Goal: Task Accomplishment & Management: Use online tool/utility

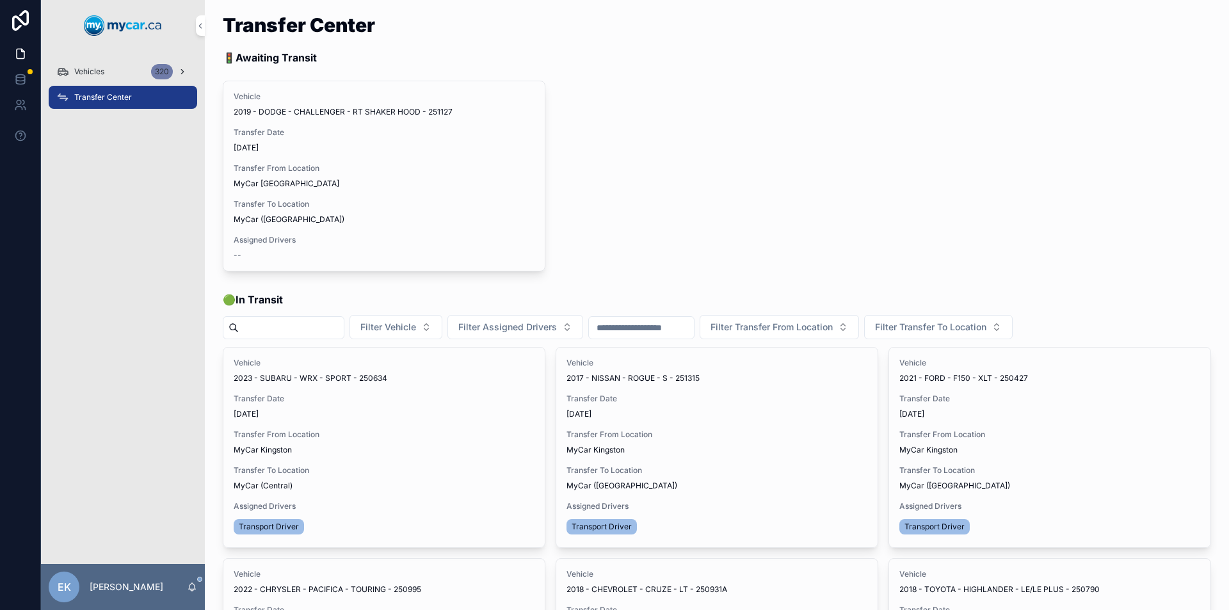
click at [178, 72] on icon "scrollable content" at bounding box center [182, 71] width 9 height 9
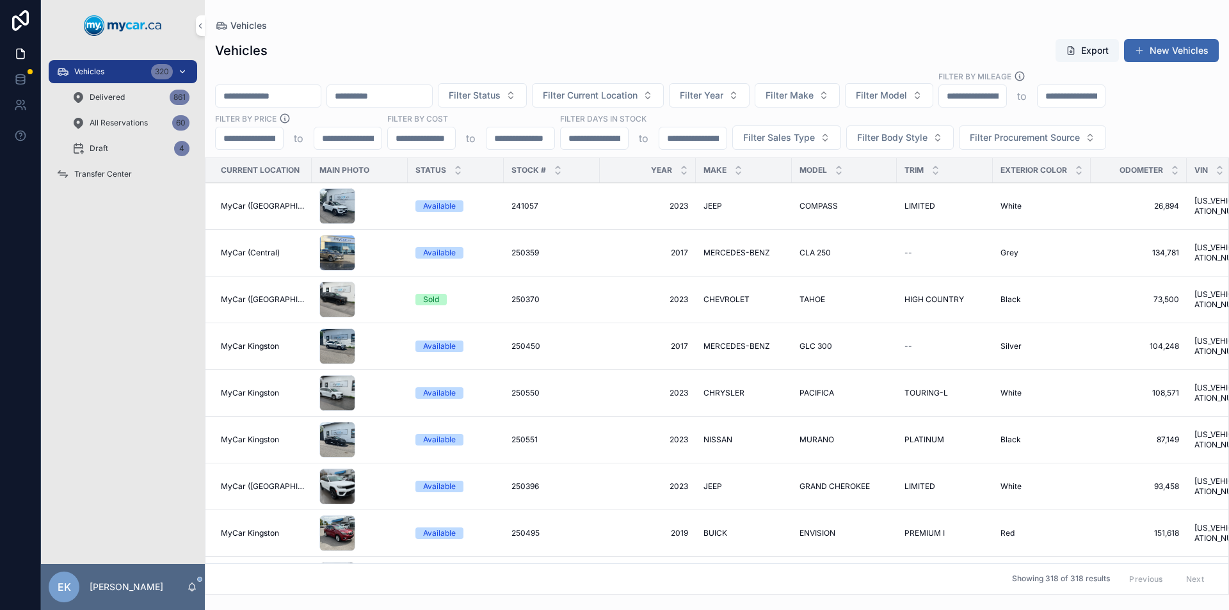
drag, startPoint x: 178, startPoint y: 72, endPoint x: 260, endPoint y: 93, distance: 84.5
click at [260, 93] on input "scrollable content" at bounding box center [268, 96] width 105 height 18
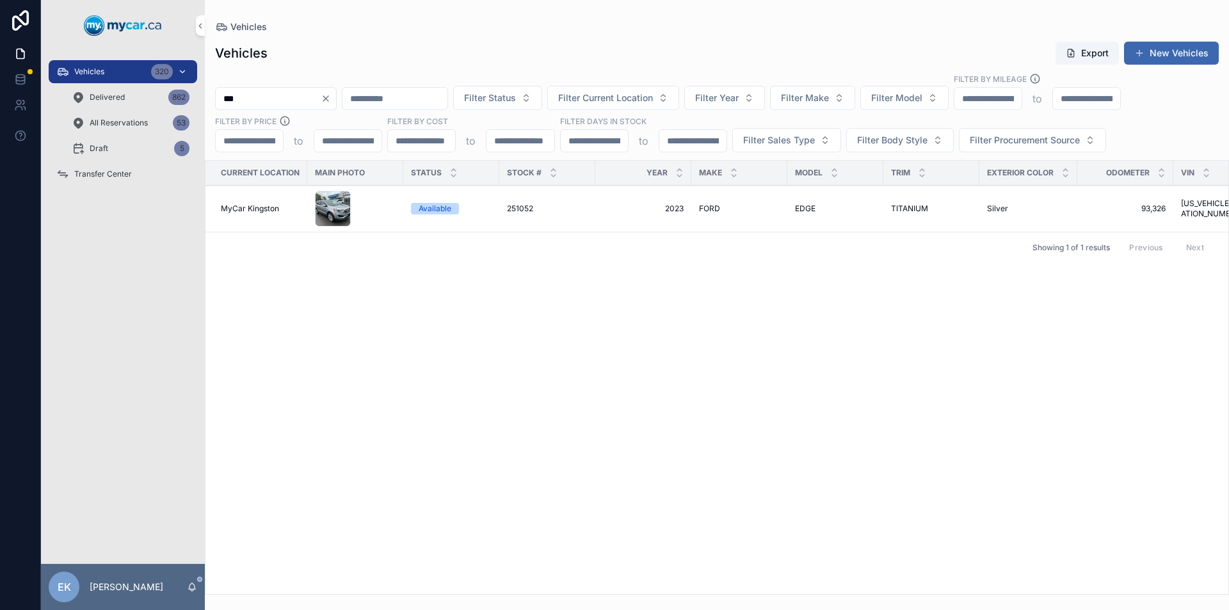
type input "***"
click at [331, 101] on icon "Clear" at bounding box center [326, 98] width 10 height 10
click at [321, 101] on input "scrollable content" at bounding box center [268, 99] width 105 height 18
type input "***"
click at [521, 213] on span "251152" at bounding box center [524, 209] width 24 height 10
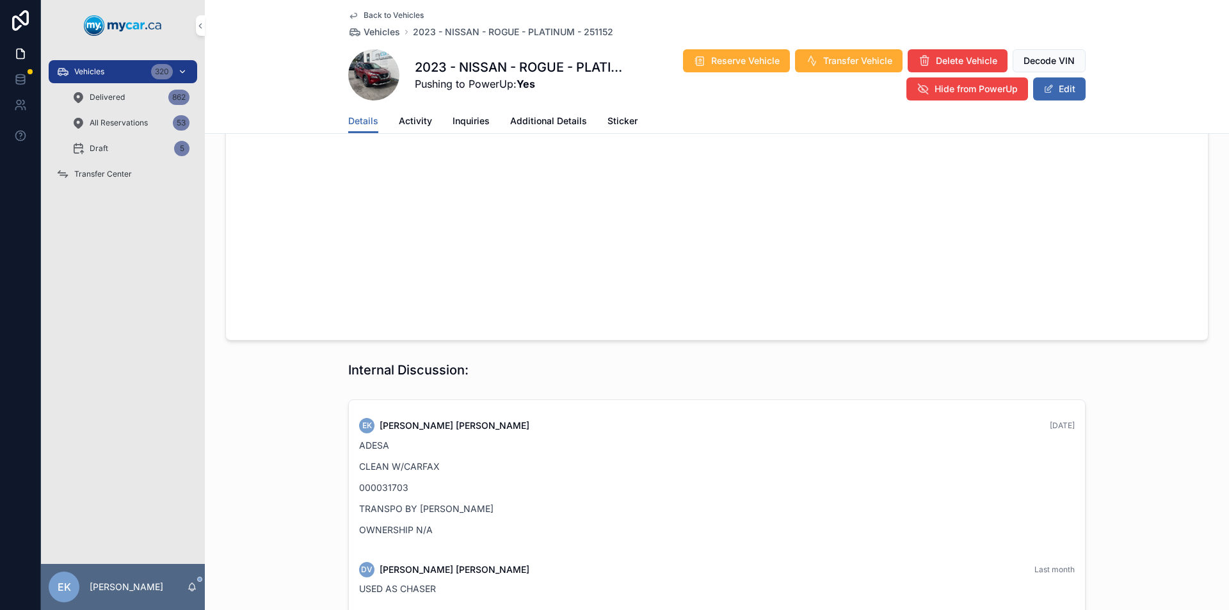
scroll to position [1119, 0]
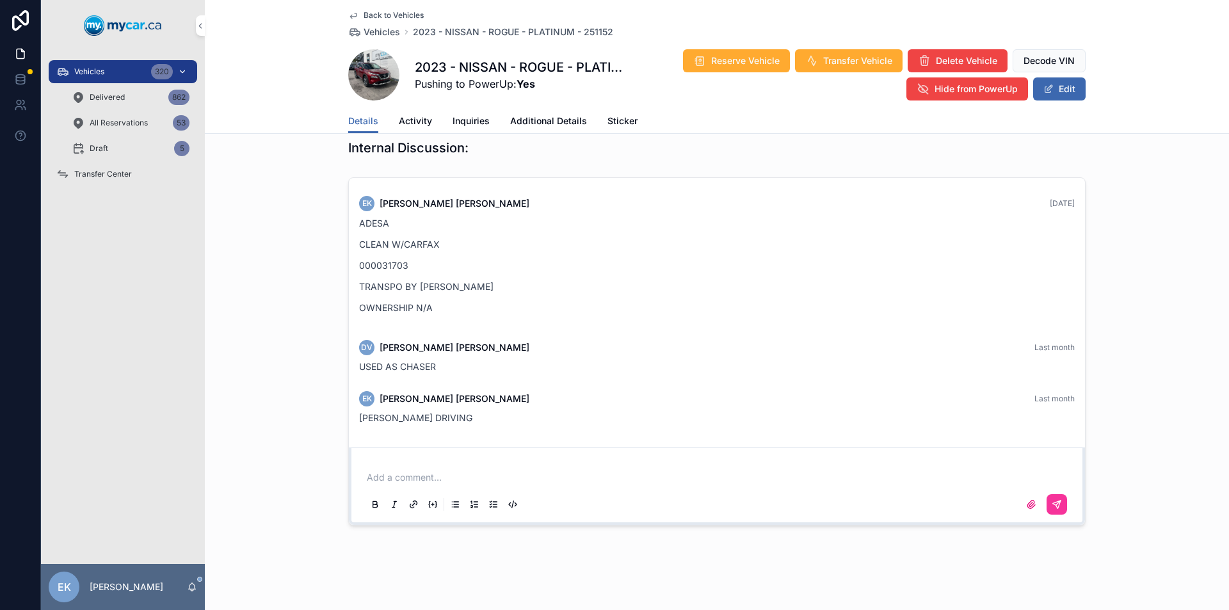
click at [549, 120] on span "Additional Details" at bounding box center [548, 121] width 77 height 13
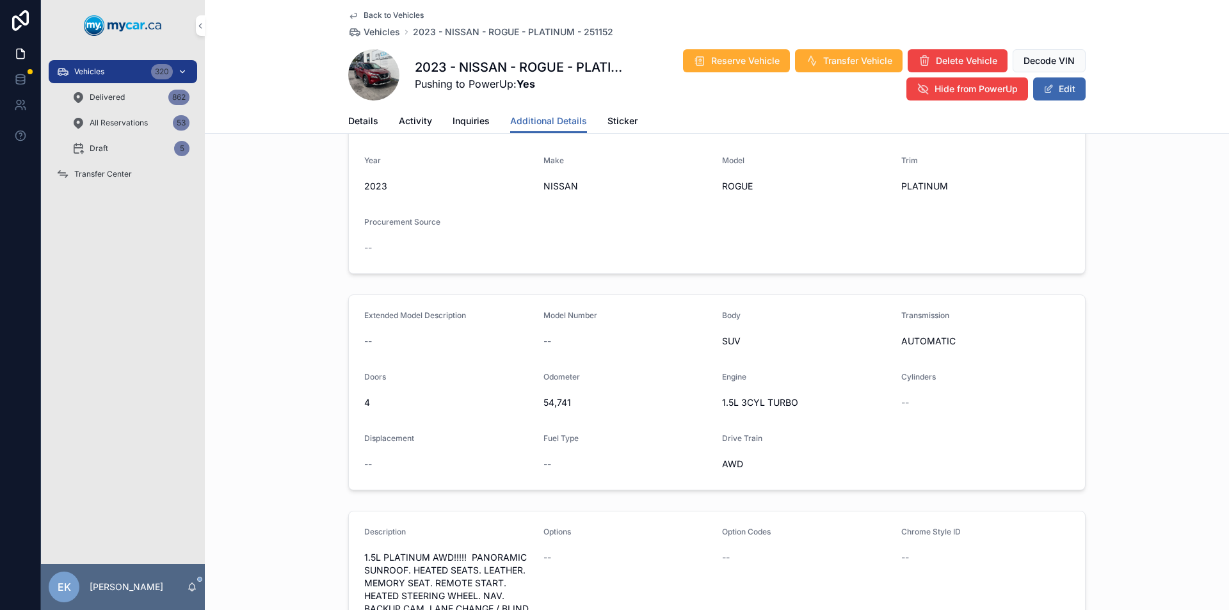
scroll to position [64, 0]
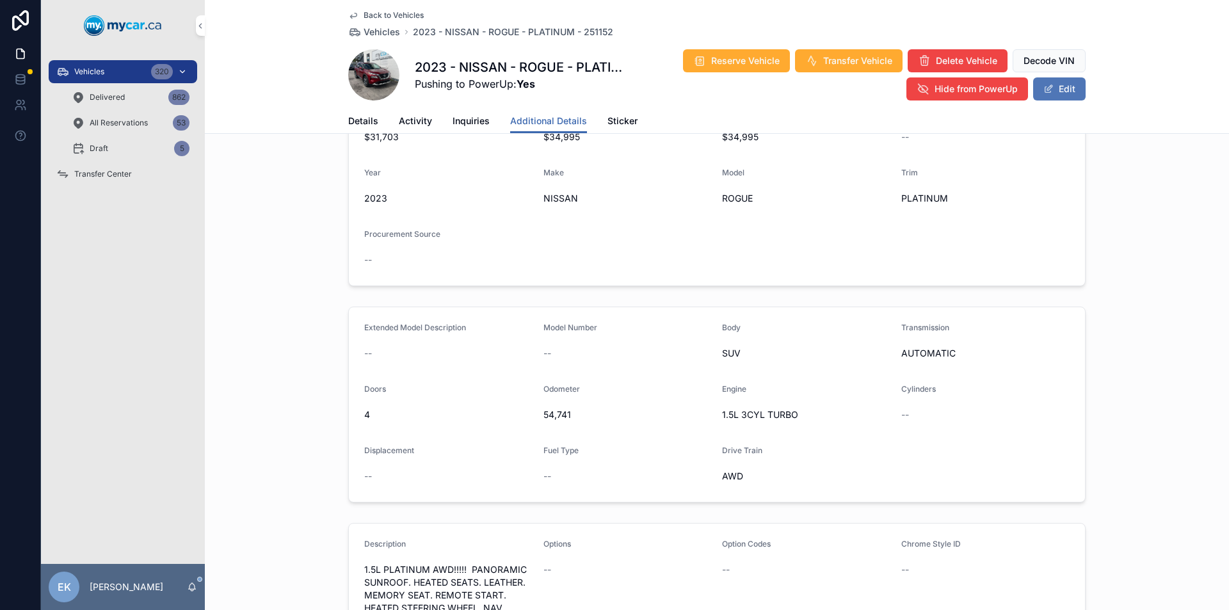
click at [1048, 90] on span "scrollable content" at bounding box center [1049, 89] width 10 height 10
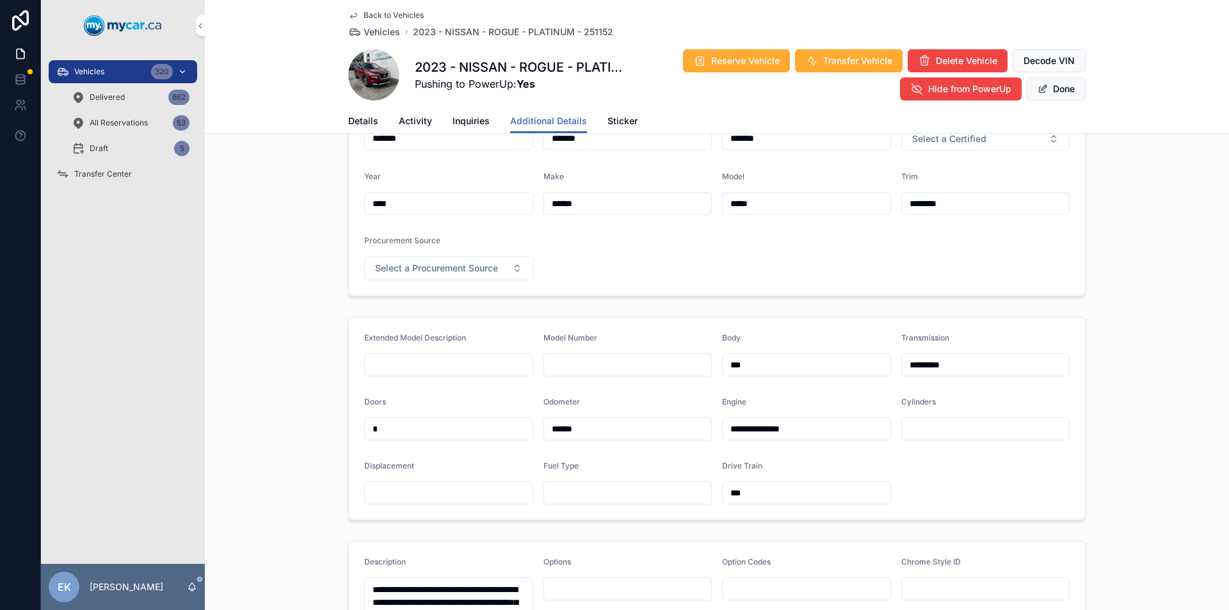
click at [556, 428] on input "******" at bounding box center [628, 429] width 168 height 18
type input "******"
click at [1044, 86] on button "Done" at bounding box center [1056, 88] width 59 height 23
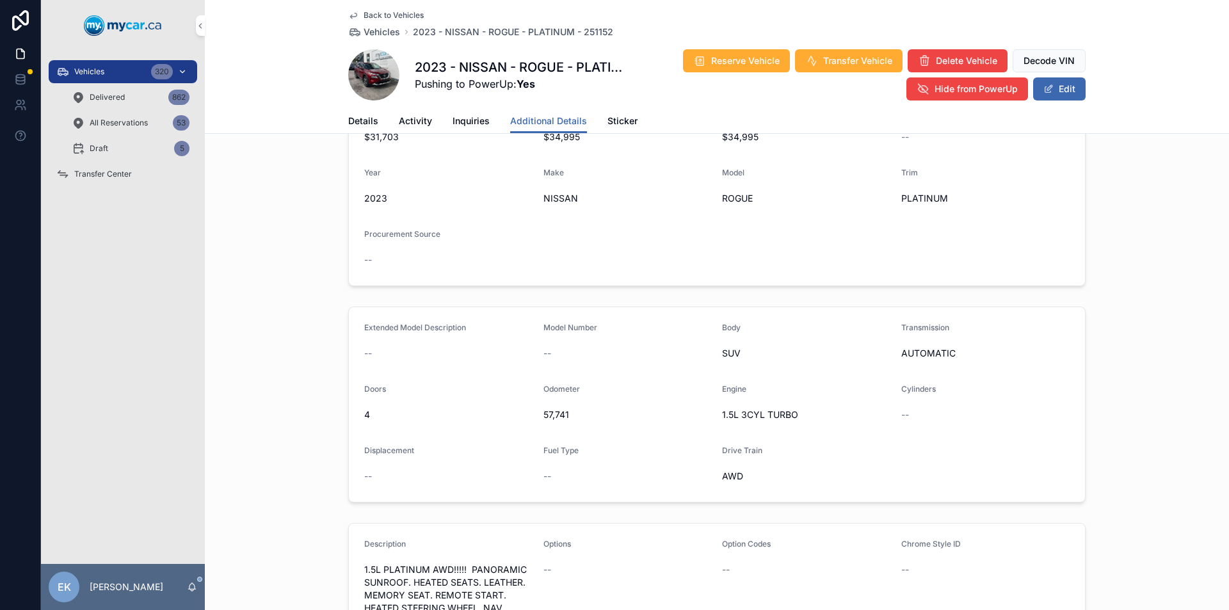
click at [108, 176] on span "Transfer Center" at bounding box center [103, 174] width 58 height 10
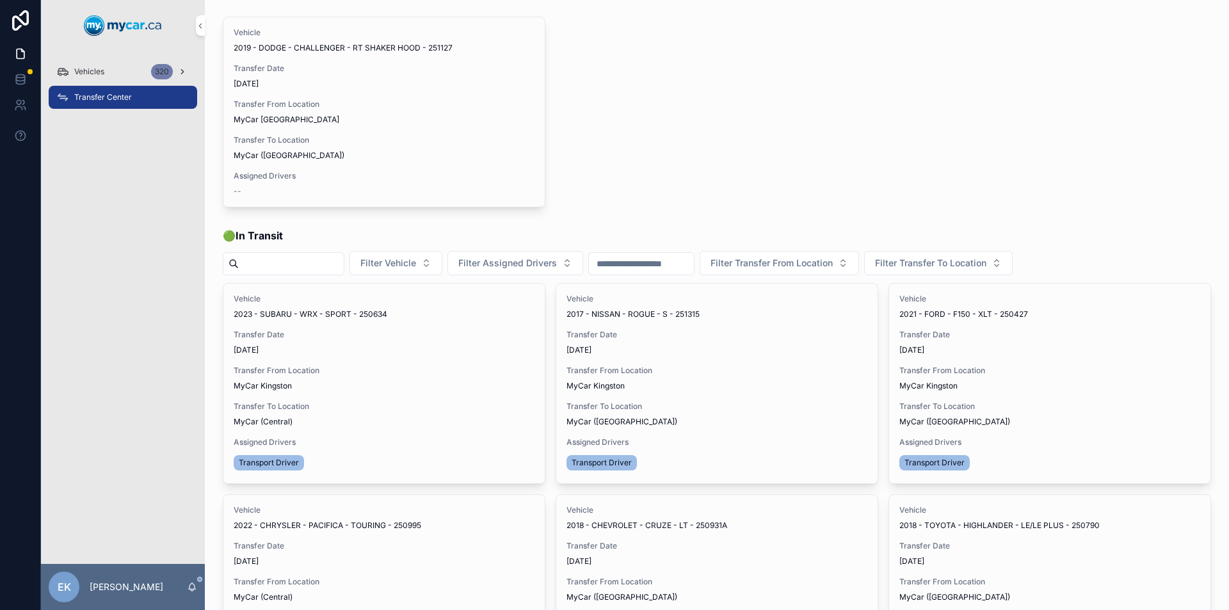
click at [97, 72] on span "Vehicles" at bounding box center [89, 72] width 30 height 10
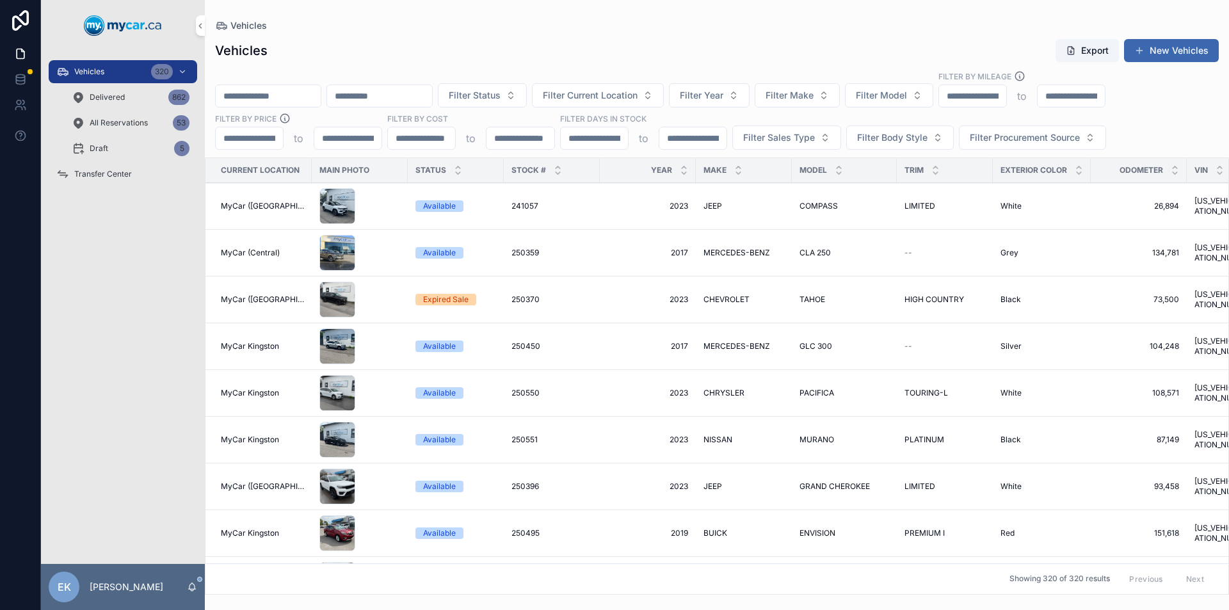
click at [289, 101] on input "scrollable content" at bounding box center [268, 96] width 105 height 18
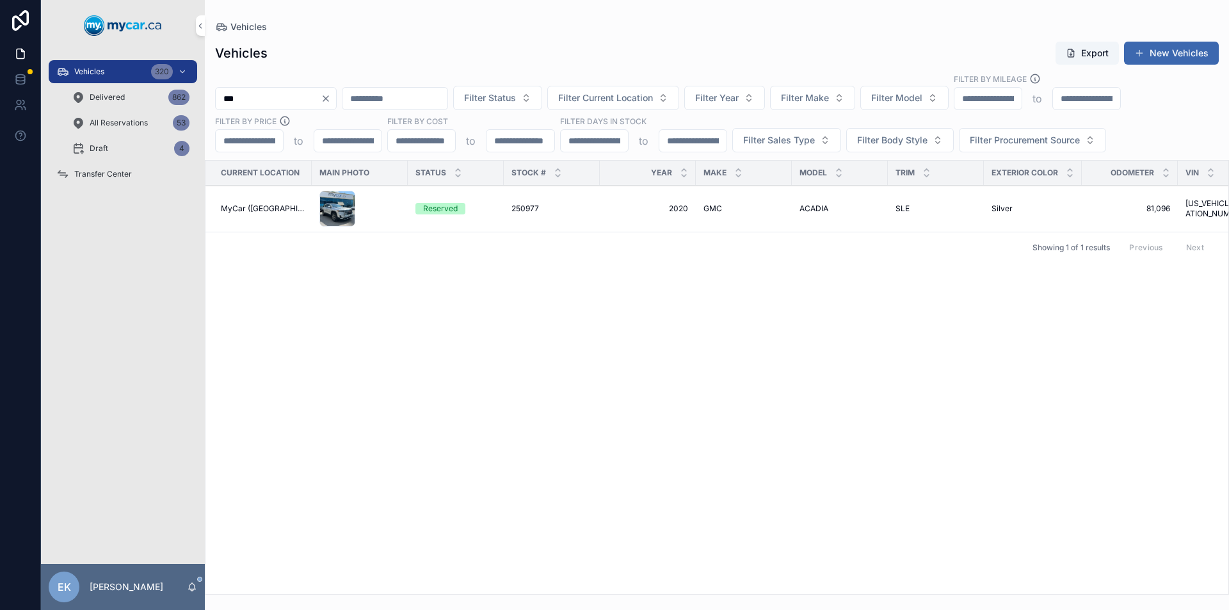
type input "***"
click at [517, 208] on span "250977" at bounding box center [526, 209] width 28 height 10
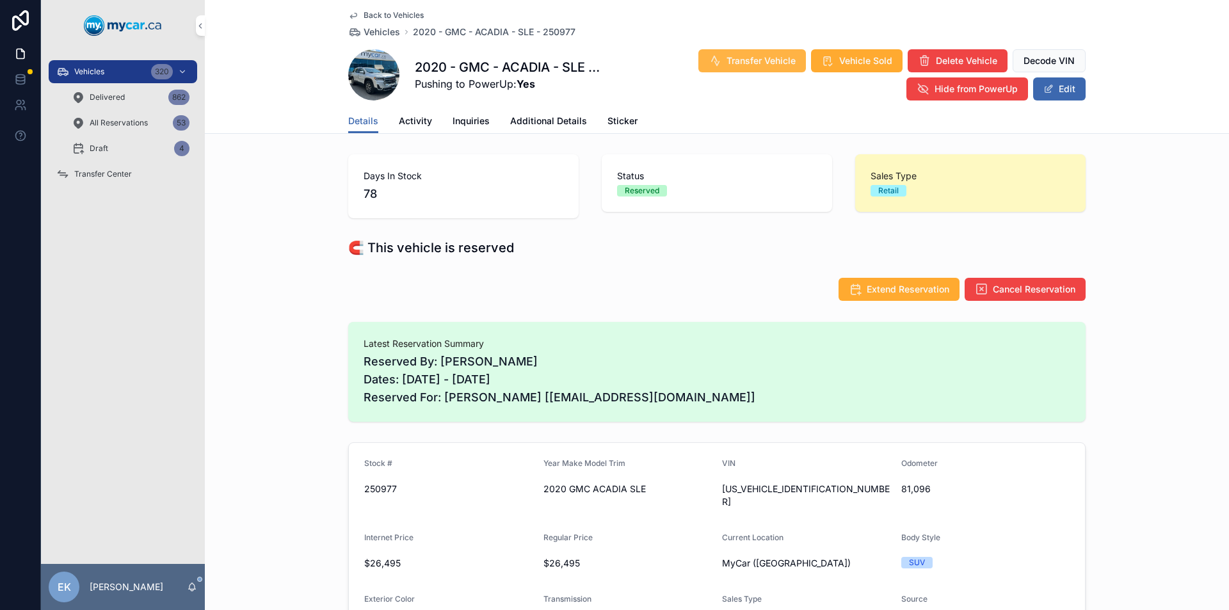
click at [741, 60] on span "Transfer Vehicle" at bounding box center [761, 60] width 69 height 13
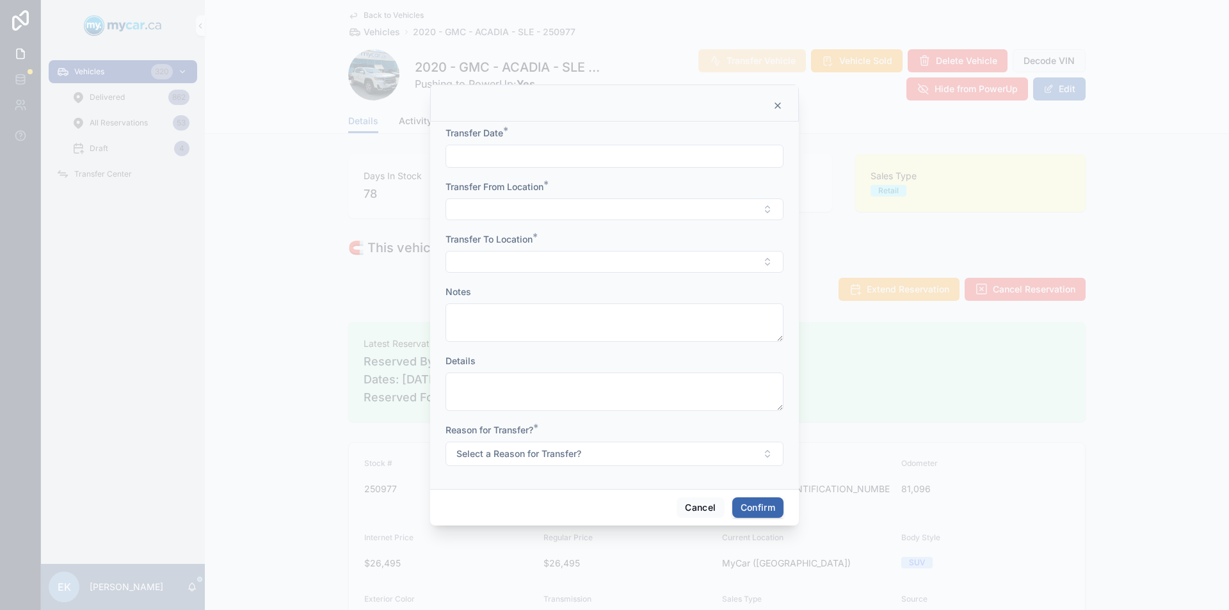
click at [659, 158] on input "text" at bounding box center [614, 156] width 337 height 18
click at [638, 291] on button "9" at bounding box center [637, 289] width 23 height 23
type input "*********"
click at [479, 209] on button "Select Button" at bounding box center [615, 209] width 338 height 22
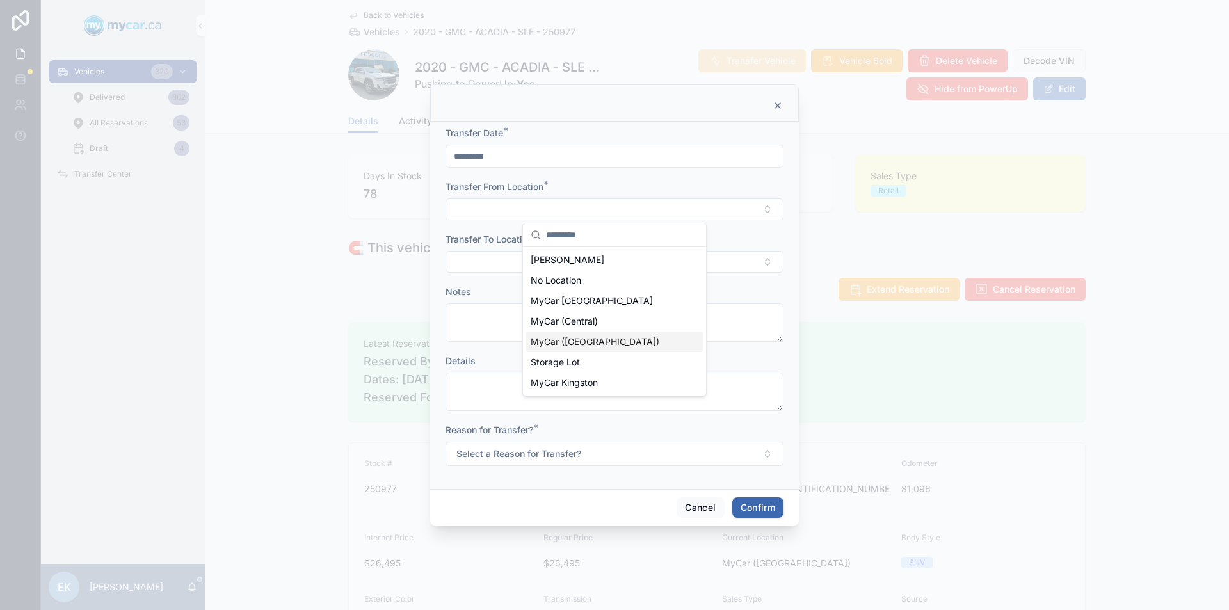
click at [569, 339] on span "MyCar ([GEOGRAPHIC_DATA])" at bounding box center [595, 342] width 129 height 13
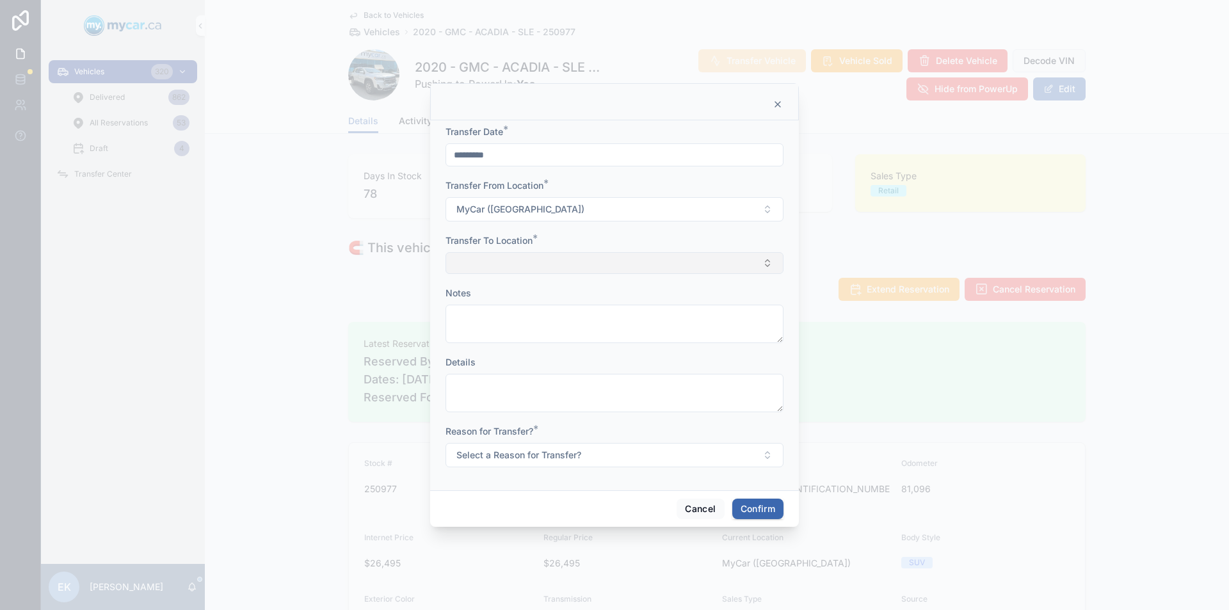
click at [489, 257] on button "Select Button" at bounding box center [615, 263] width 338 height 22
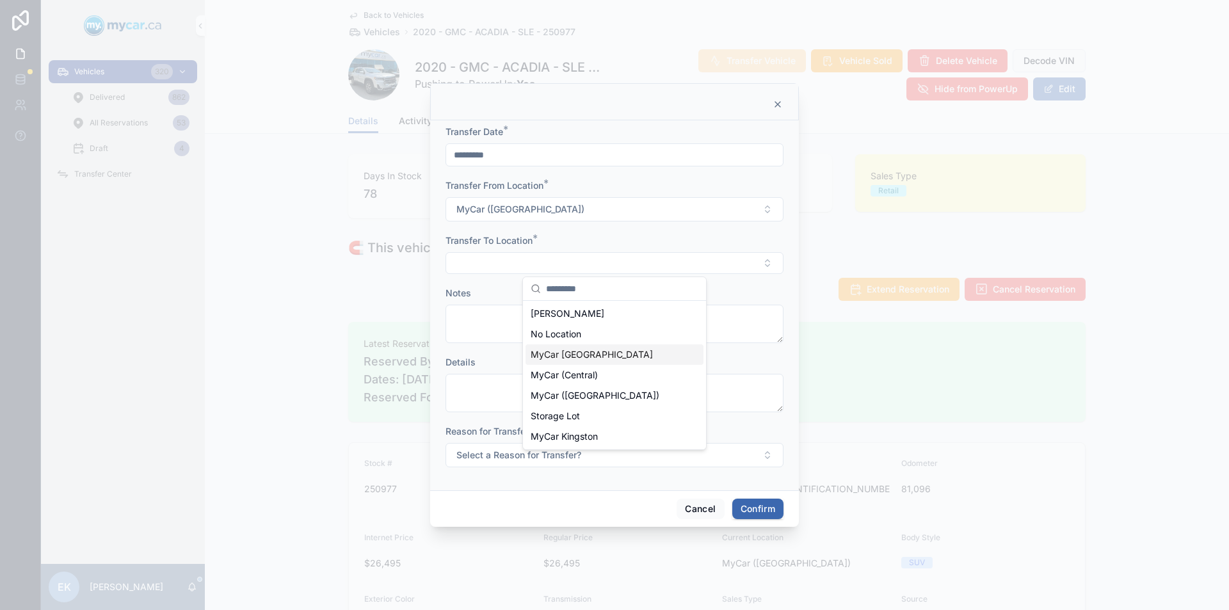
click at [567, 350] on span "MyCar [GEOGRAPHIC_DATA]" at bounding box center [592, 354] width 122 height 13
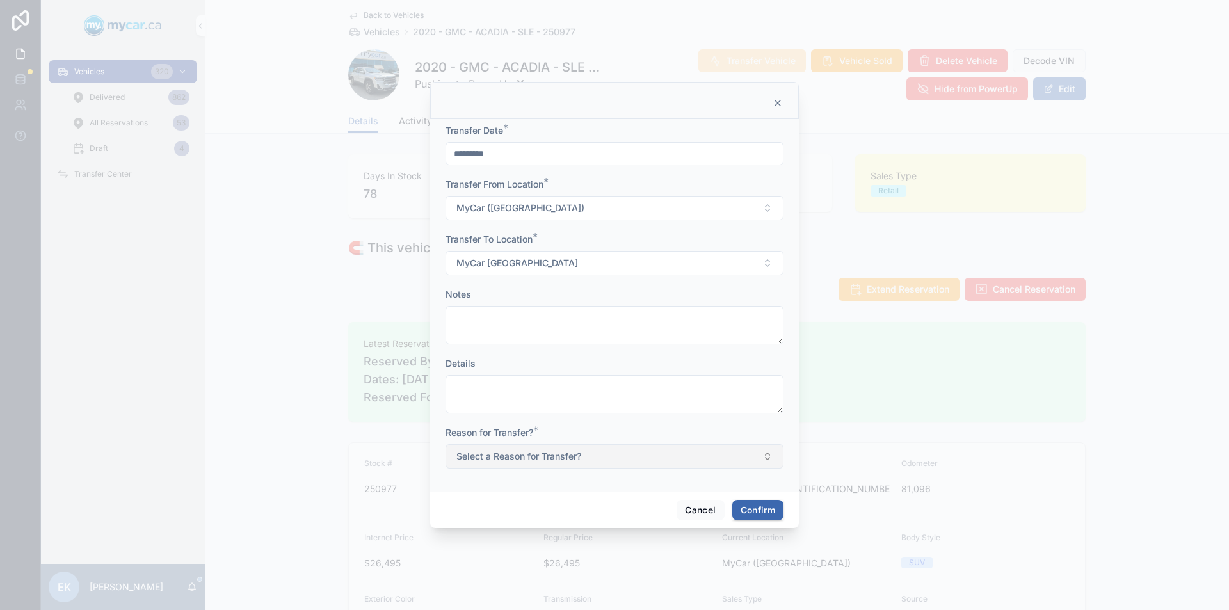
click at [569, 455] on span "Select a Reason for Transfer?" at bounding box center [519, 456] width 125 height 13
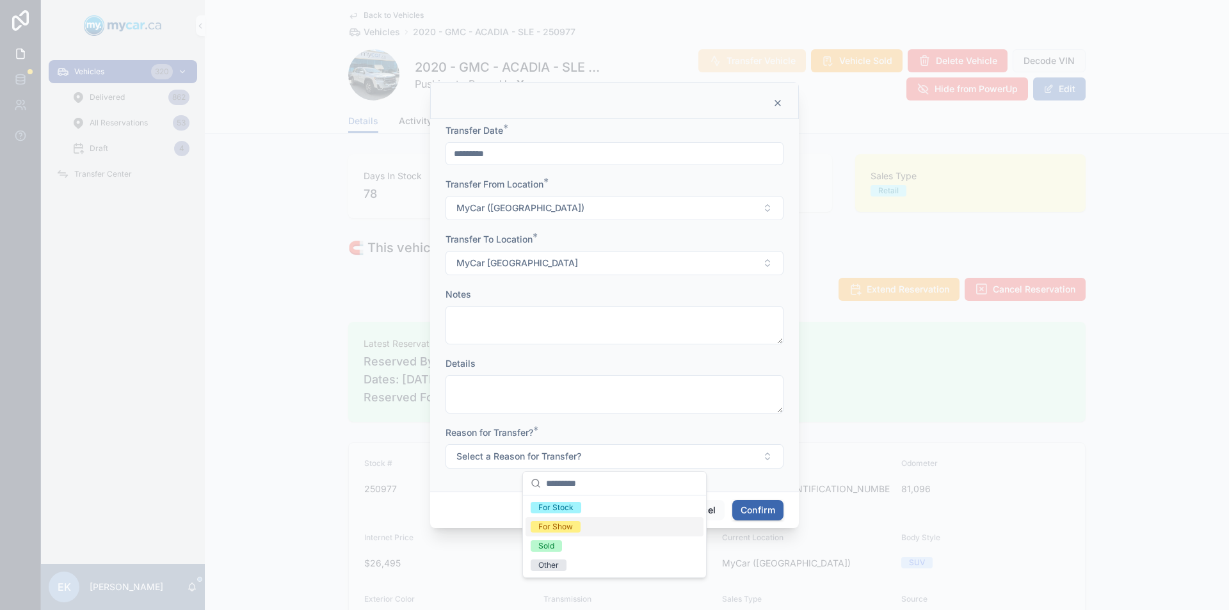
click at [562, 524] on div "For Show" at bounding box center [555, 527] width 35 height 12
click at [751, 510] on button "Confirm" at bounding box center [757, 510] width 51 height 20
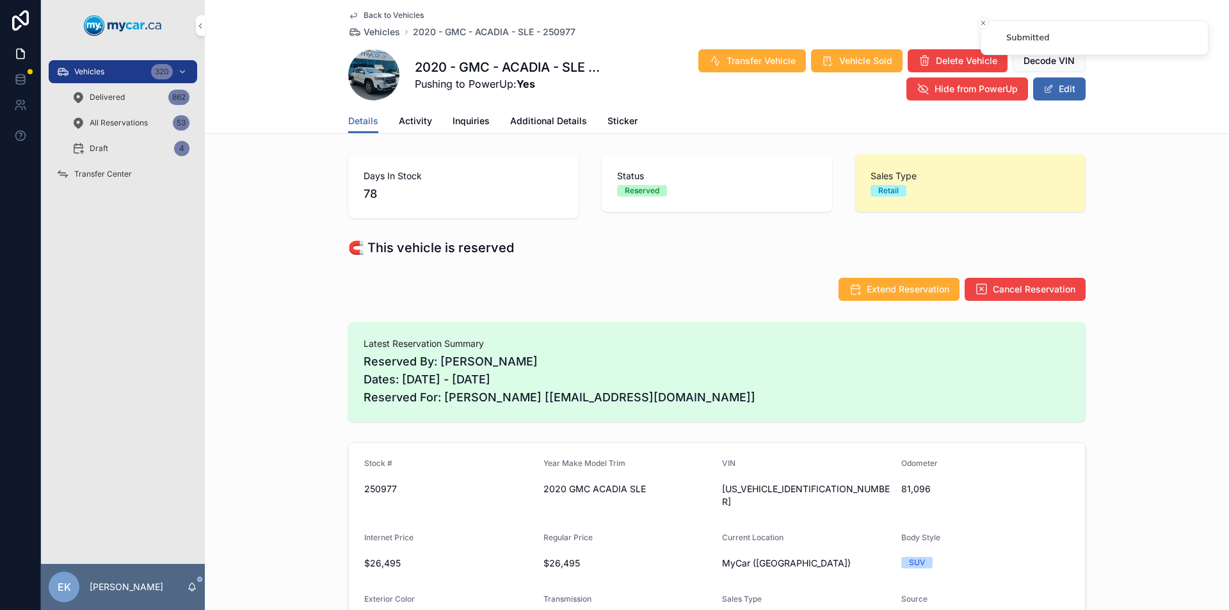
click at [90, 177] on span "Transfer Center" at bounding box center [103, 174] width 58 height 10
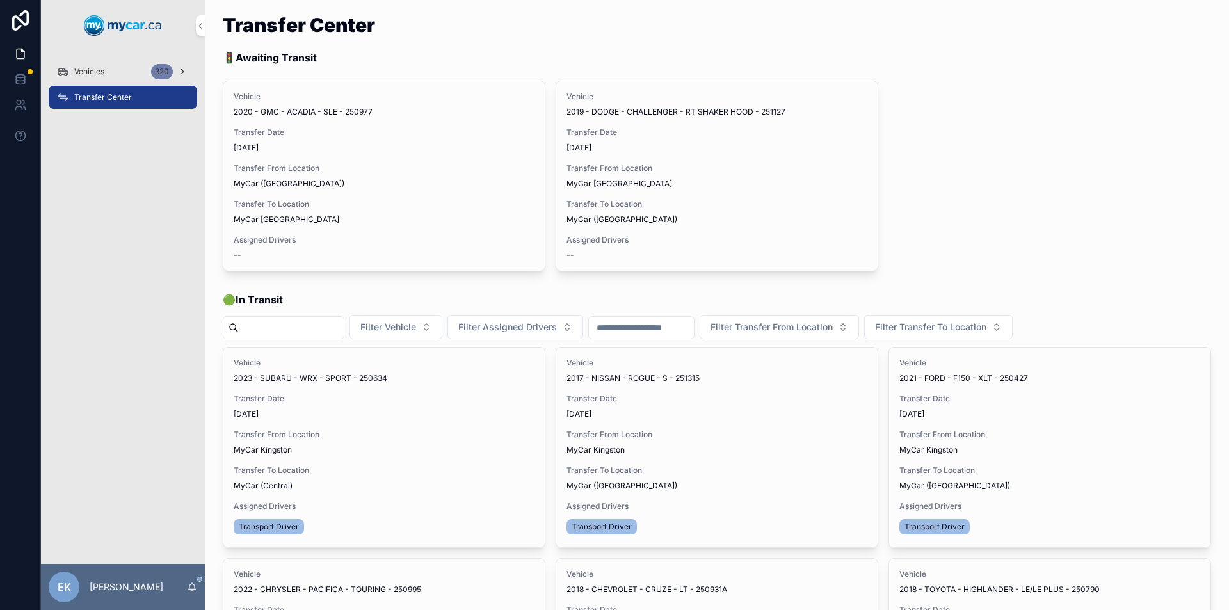
click at [70, 69] on div "Vehicles 320" at bounding box center [122, 71] width 133 height 20
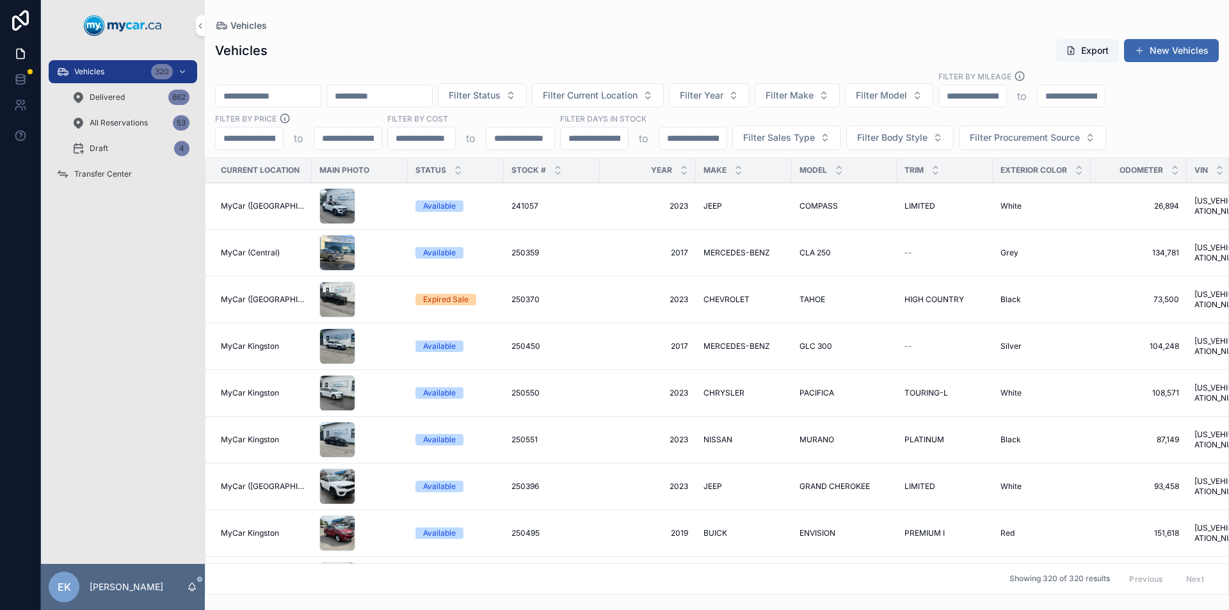
click at [270, 95] on input "scrollable content" at bounding box center [268, 96] width 105 height 18
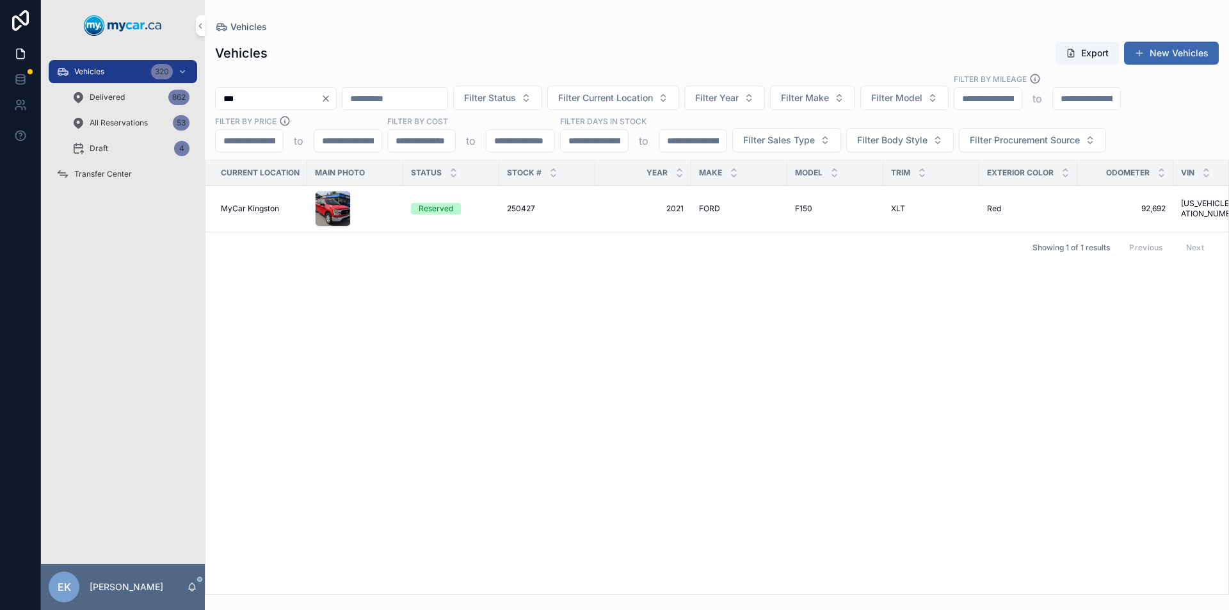
type input "***"
click at [521, 208] on span "250427" at bounding box center [521, 209] width 28 height 10
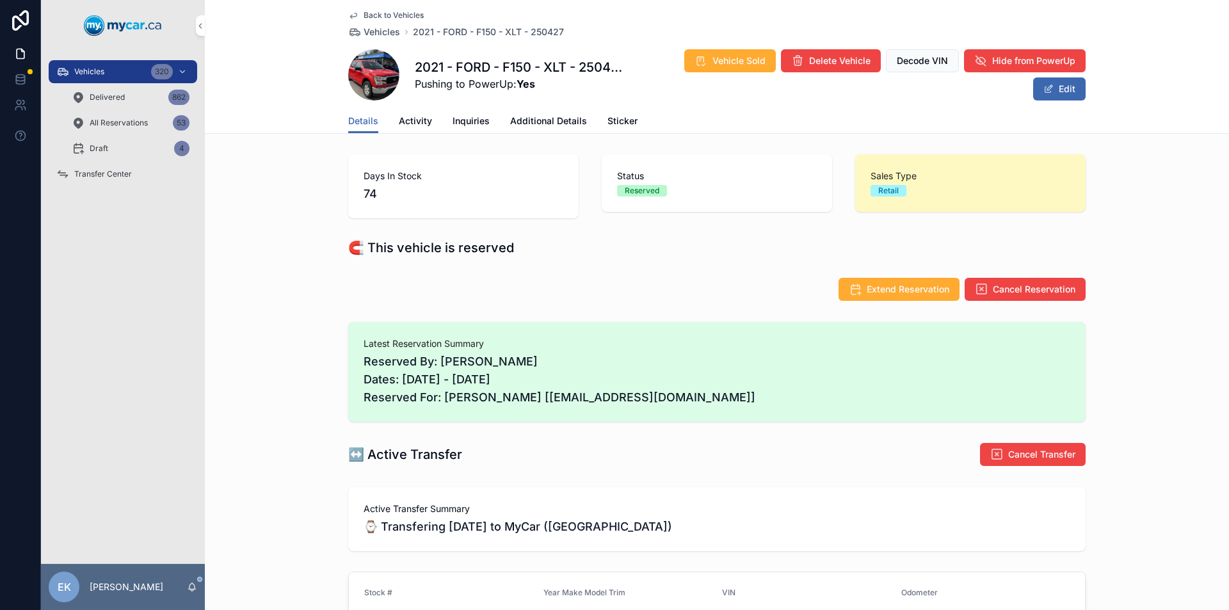
click at [122, 172] on span "Transfer Center" at bounding box center [103, 174] width 58 height 10
